Goal: Task Accomplishment & Management: Complete application form

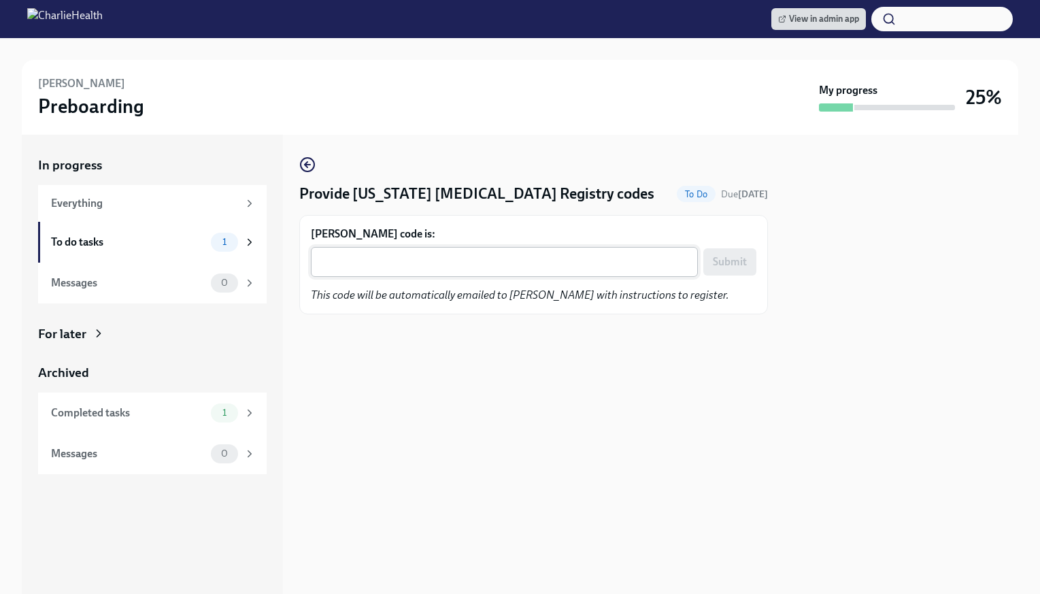
click at [340, 259] on textarea "[PERSON_NAME] code is:" at bounding box center [504, 262] width 371 height 16
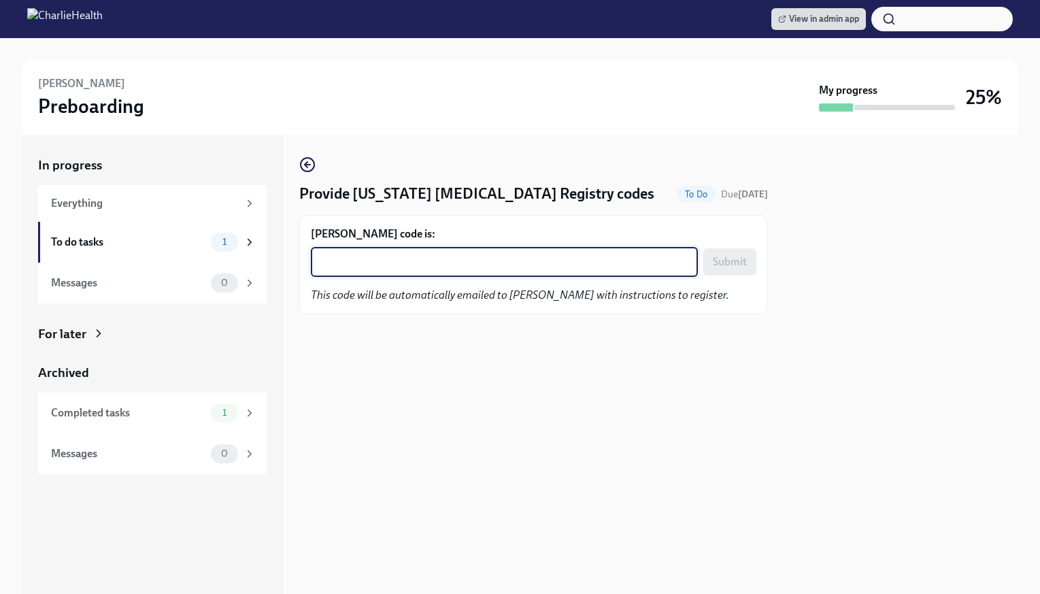
paste textarea "W83NJGKDZD4E"
type textarea "W83NJGKDZD4E"
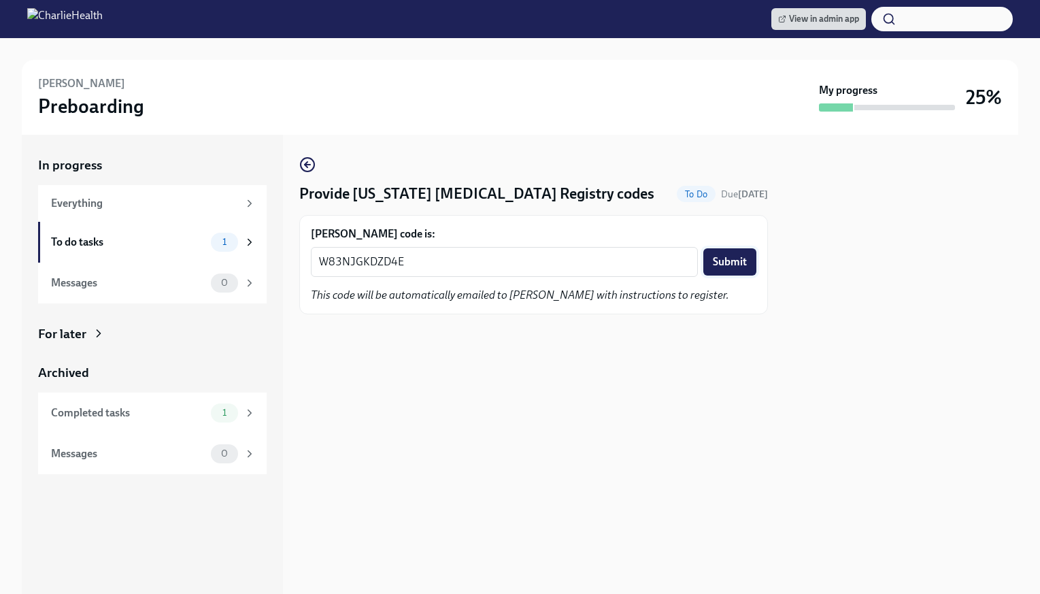
click at [720, 252] on button "Submit" at bounding box center [730, 261] width 53 height 27
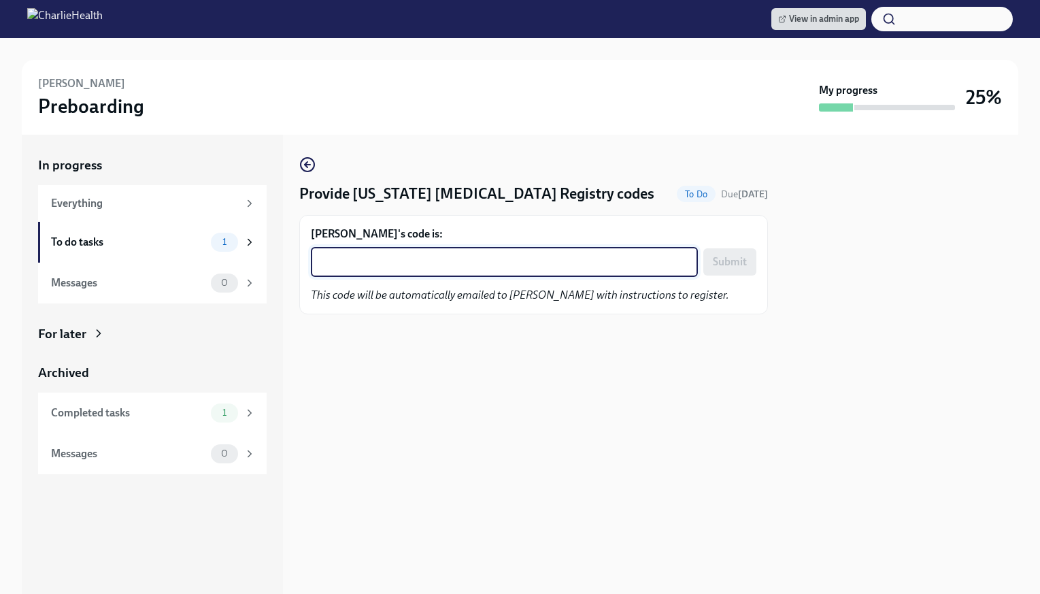
click at [461, 265] on textarea "Deniz Gul's code is:" at bounding box center [504, 262] width 371 height 16
paste textarea "EFJJEKUK510A"
type textarea "EFJJEKUK510A"
click at [750, 275] on button "Submit" at bounding box center [730, 261] width 53 height 27
